Goal: Information Seeking & Learning: Understand process/instructions

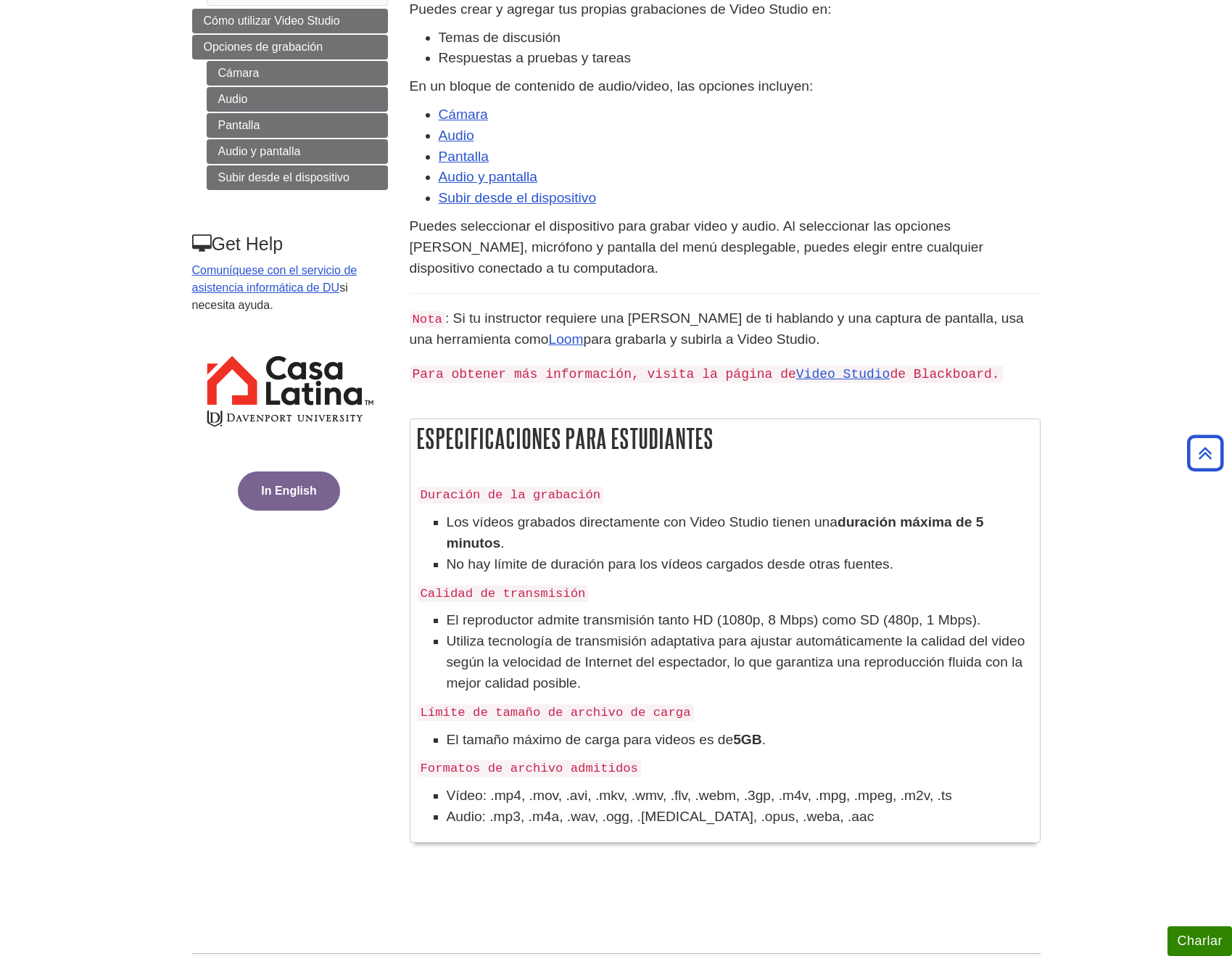
scroll to position [235, 0]
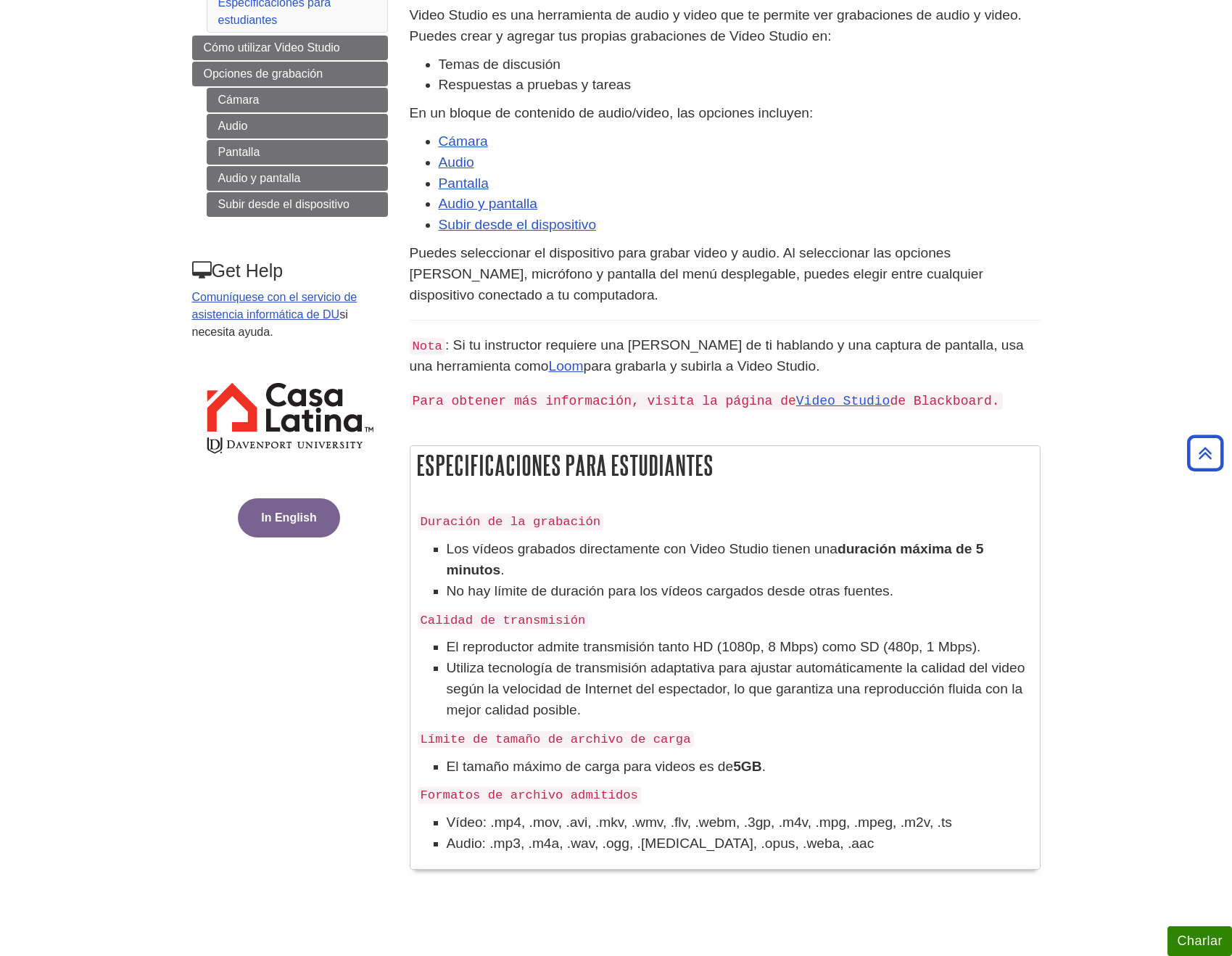
click at [283, 514] on button "In English" at bounding box center [288, 517] width 101 height 39
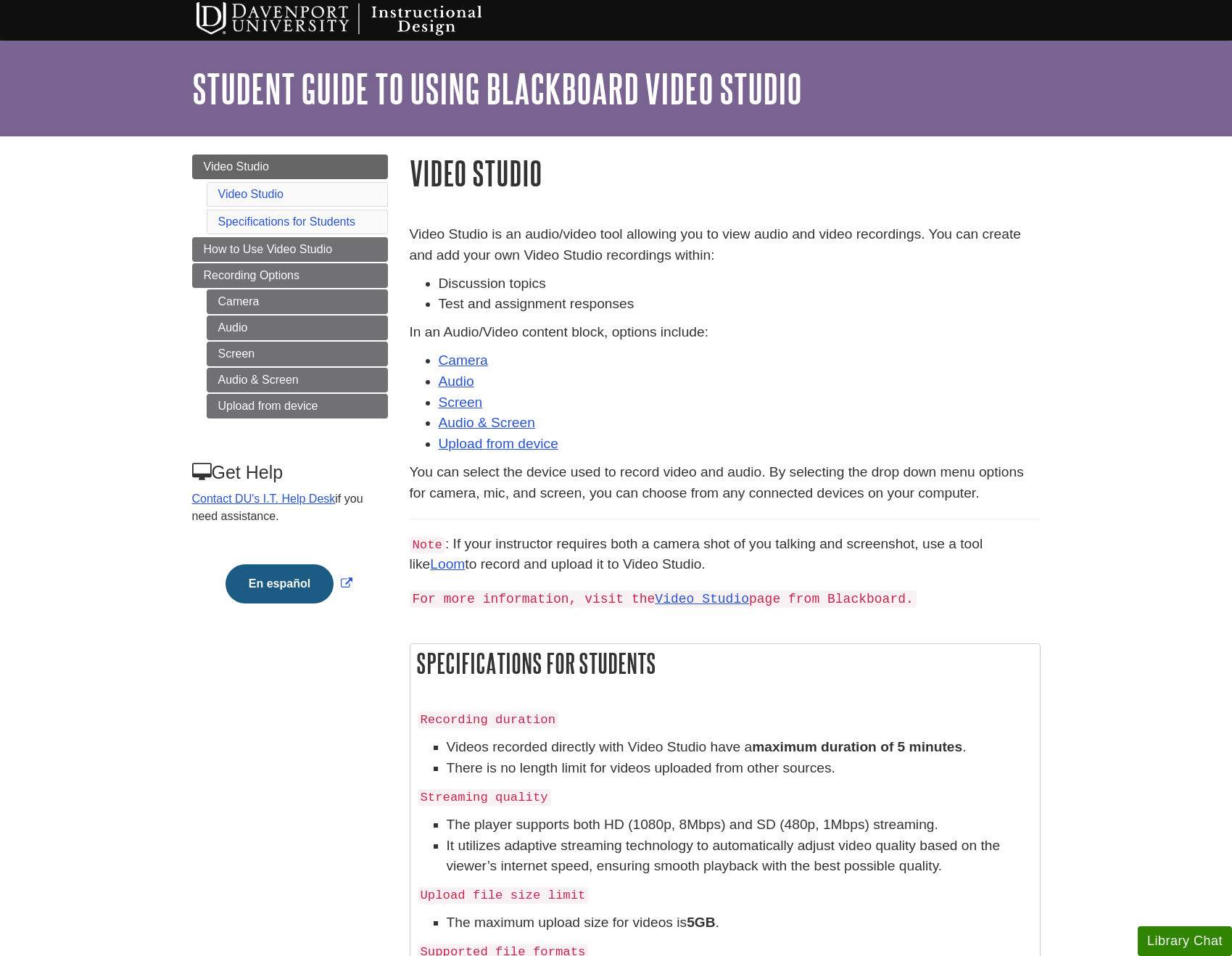
scroll to position [6, 0]
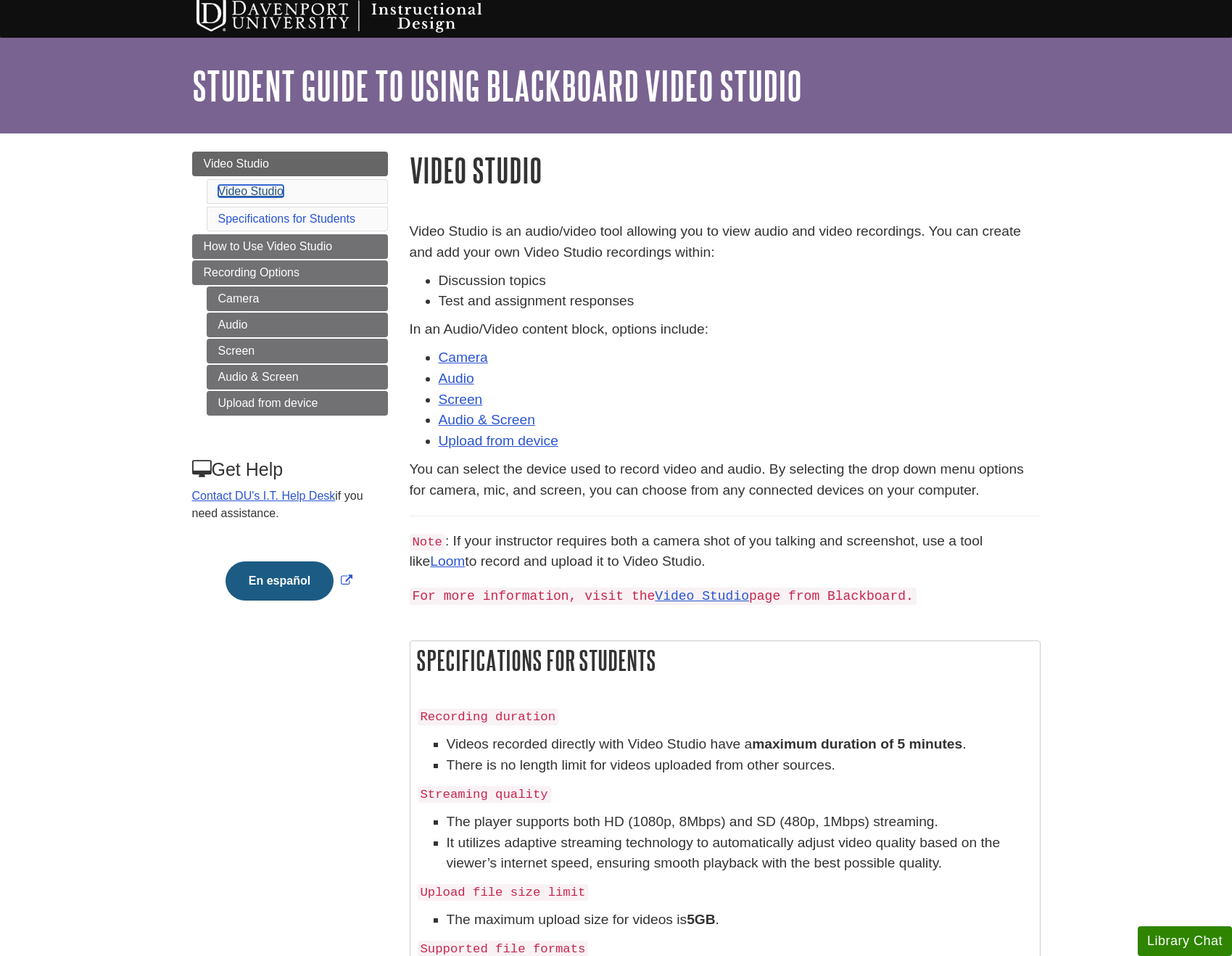
click at [258, 191] on link "Video Studio" at bounding box center [251, 191] width 65 height 12
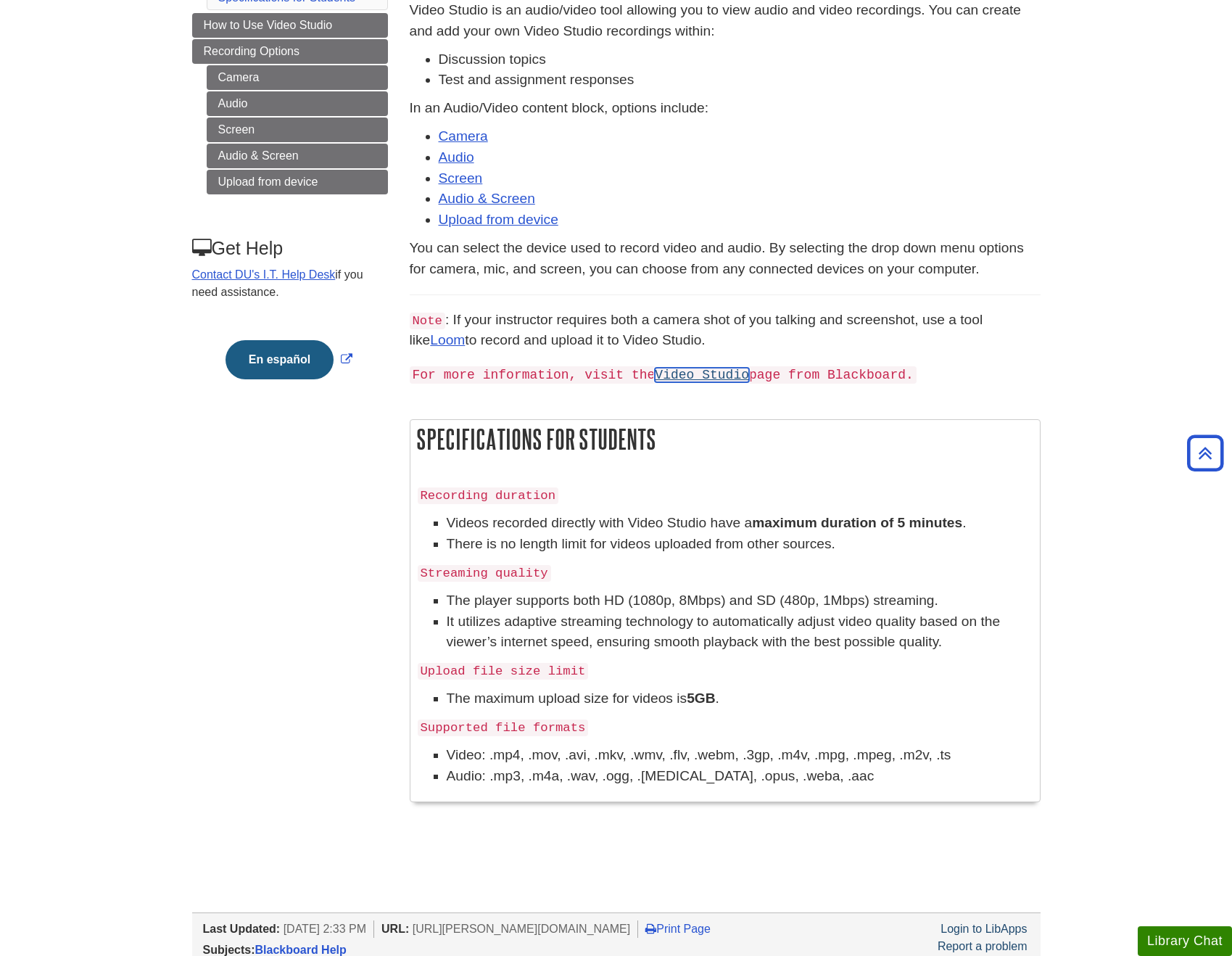
click at [715, 378] on link "Video Studio" at bounding box center [702, 375] width 95 height 14
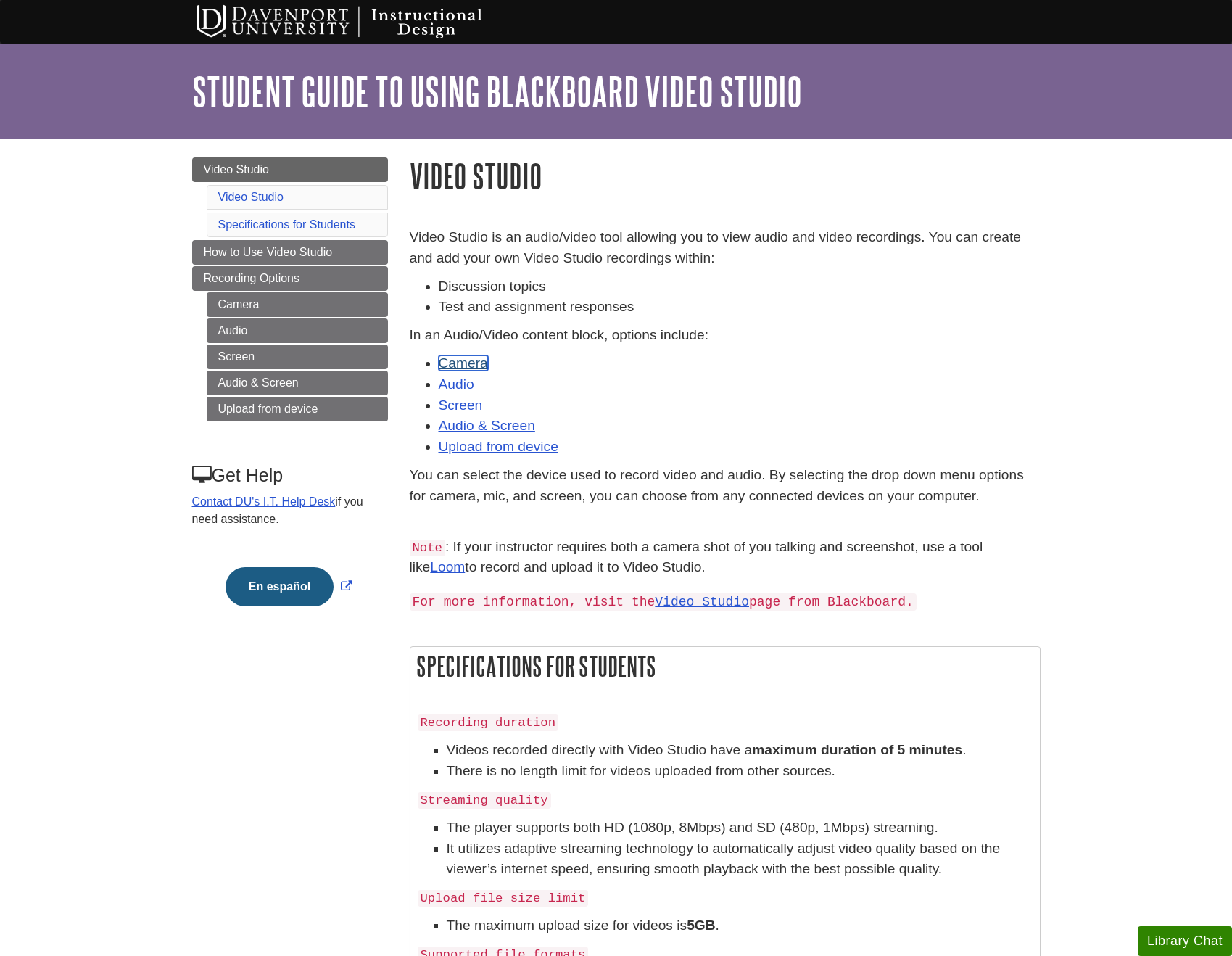
click at [461, 360] on link "Camera" at bounding box center [463, 363] width 50 height 15
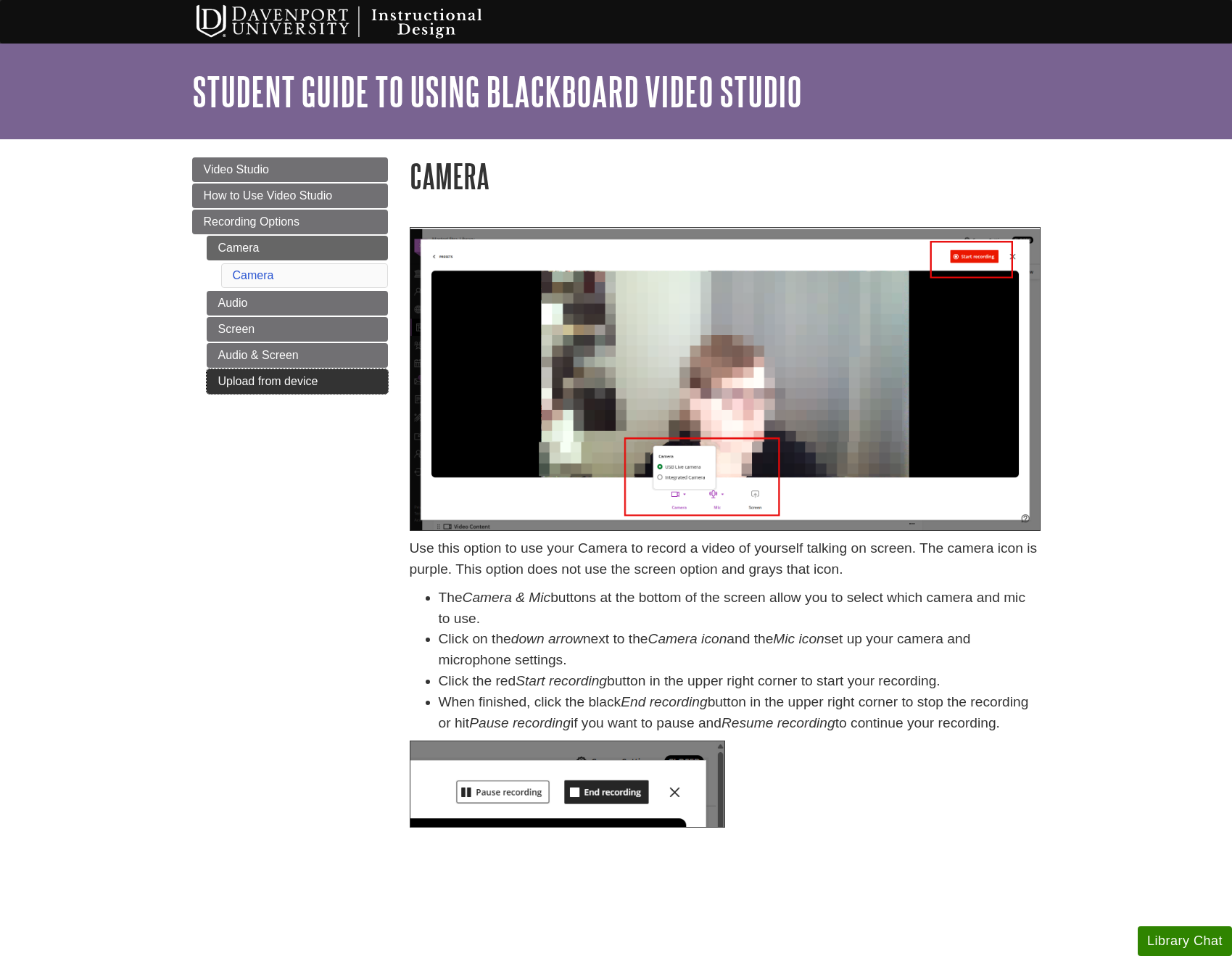
click at [335, 378] on link "Upload from device" at bounding box center [297, 381] width 181 height 25
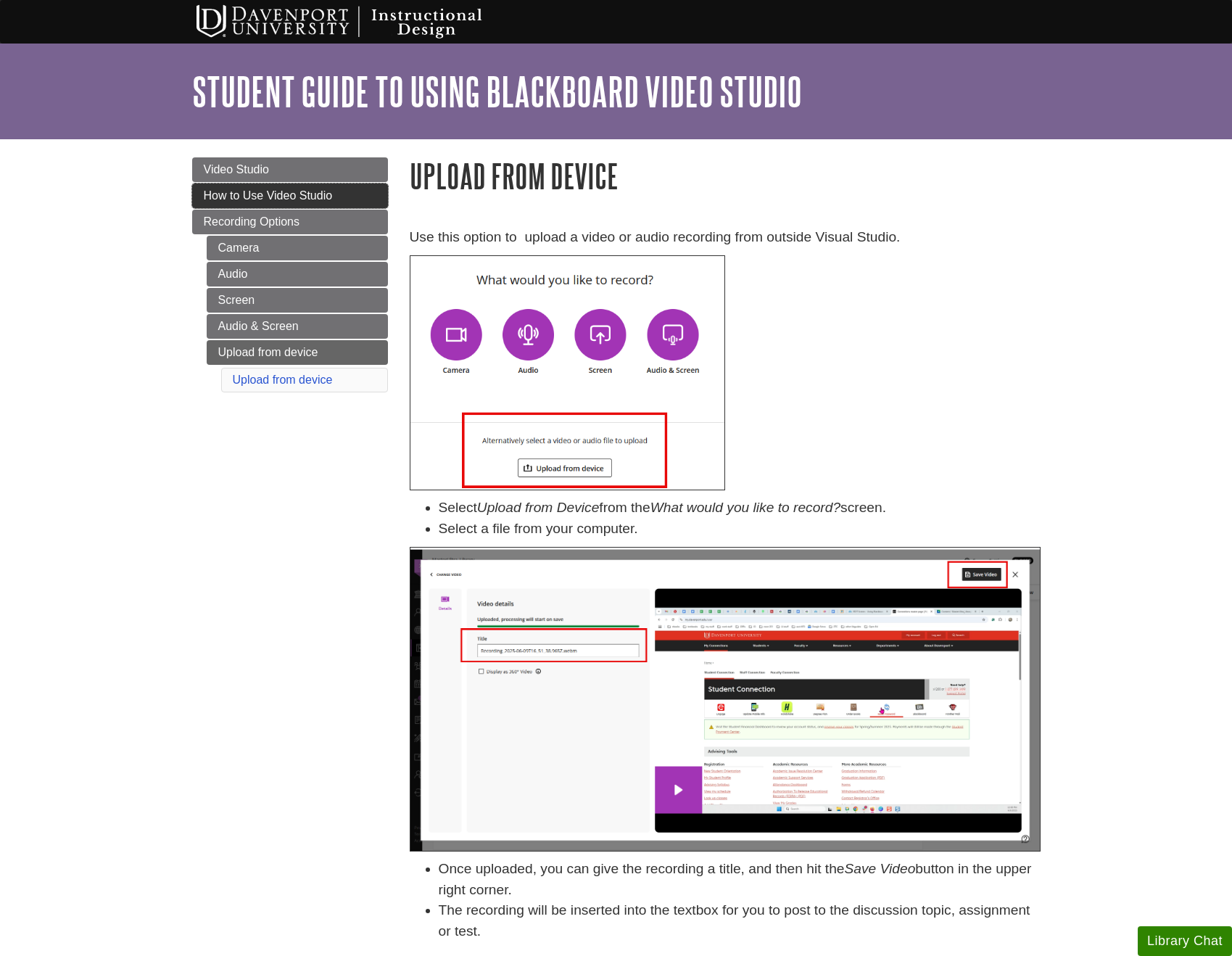
click at [349, 201] on link "How to Use Video Studio" at bounding box center [290, 195] width 196 height 25
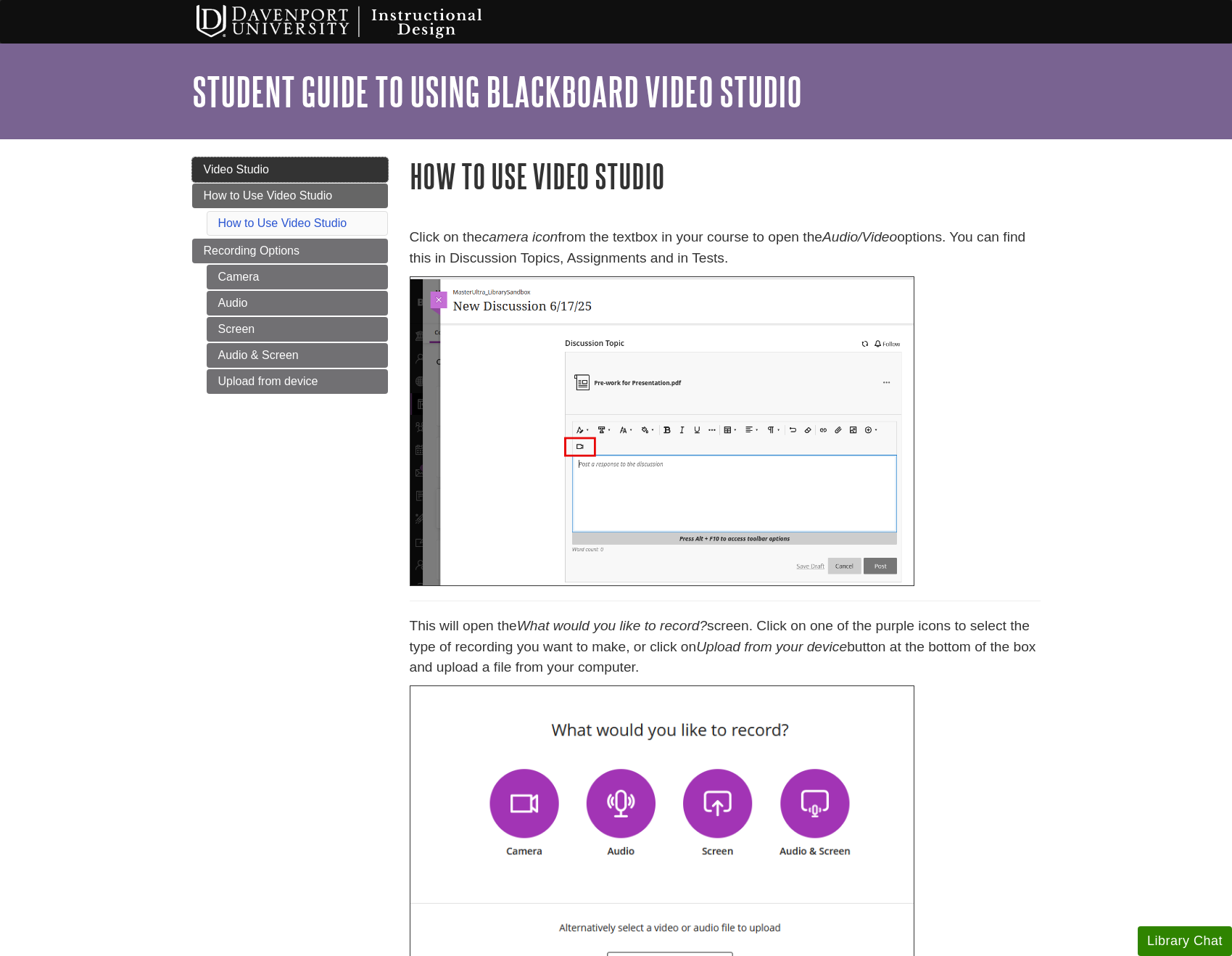
click at [315, 168] on link "Video Studio" at bounding box center [290, 170] width 196 height 25
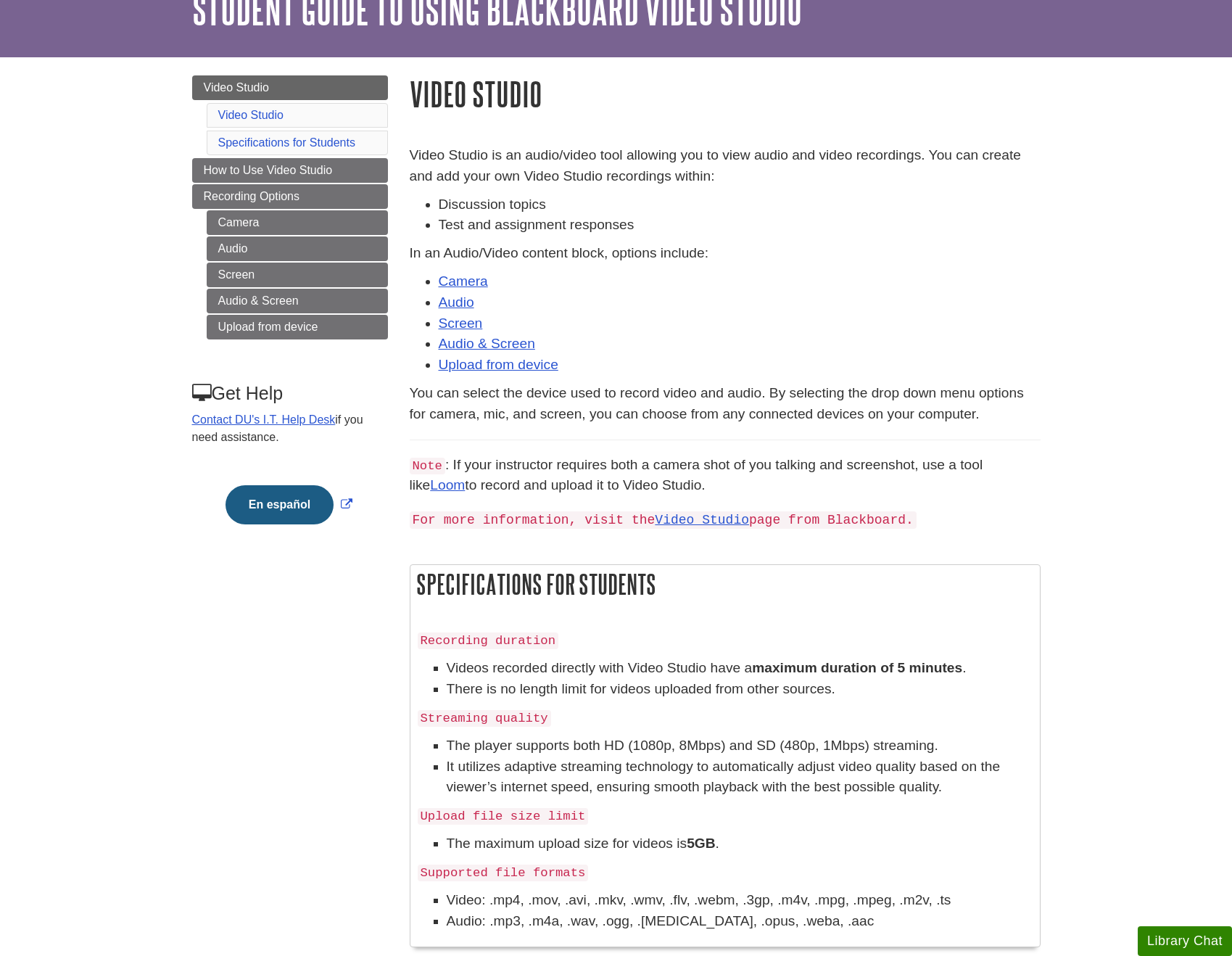
scroll to position [195, 0]
